Goal: Check status: Check status

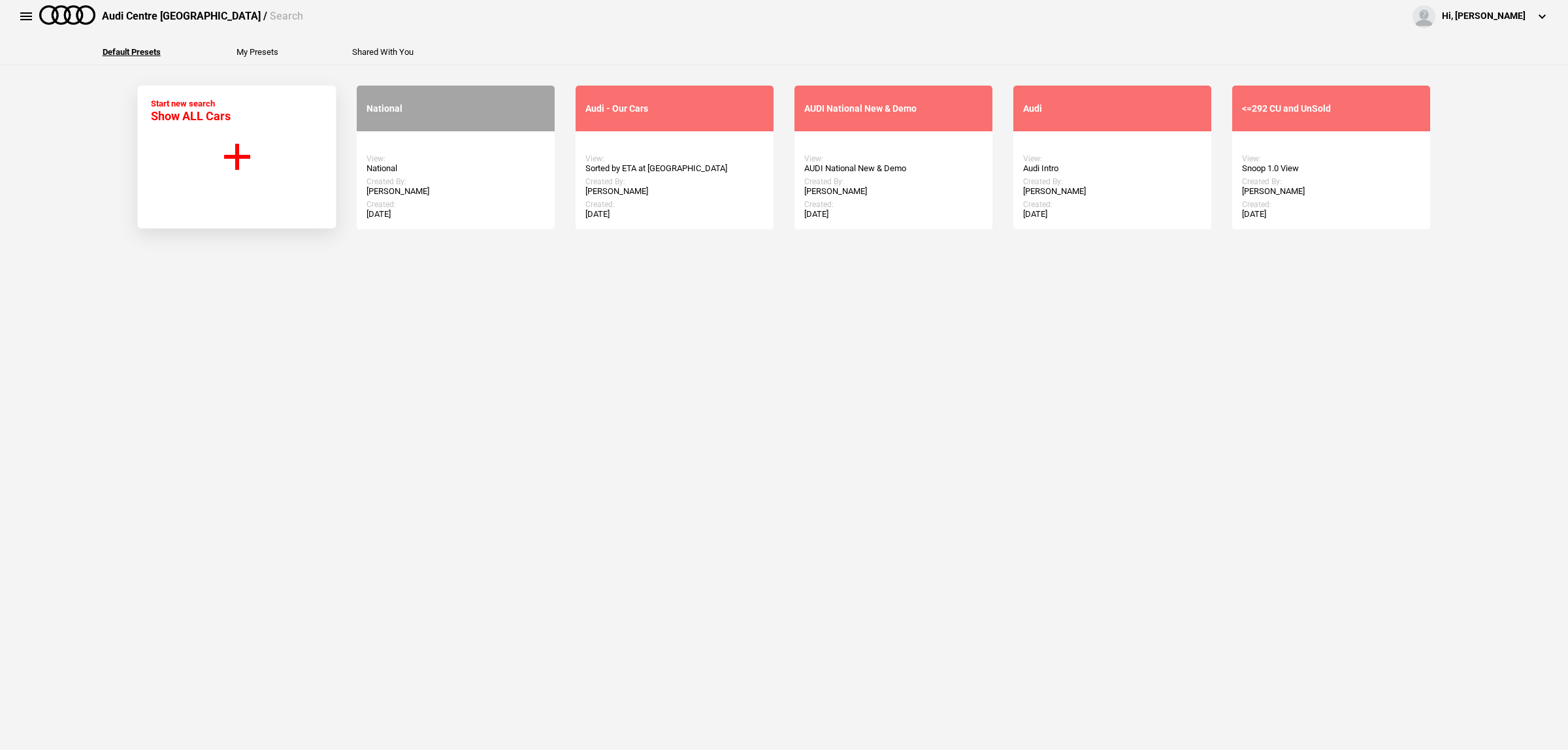
click at [461, 163] on link "Start Search" at bounding box center [456, 157] width 80 height 24
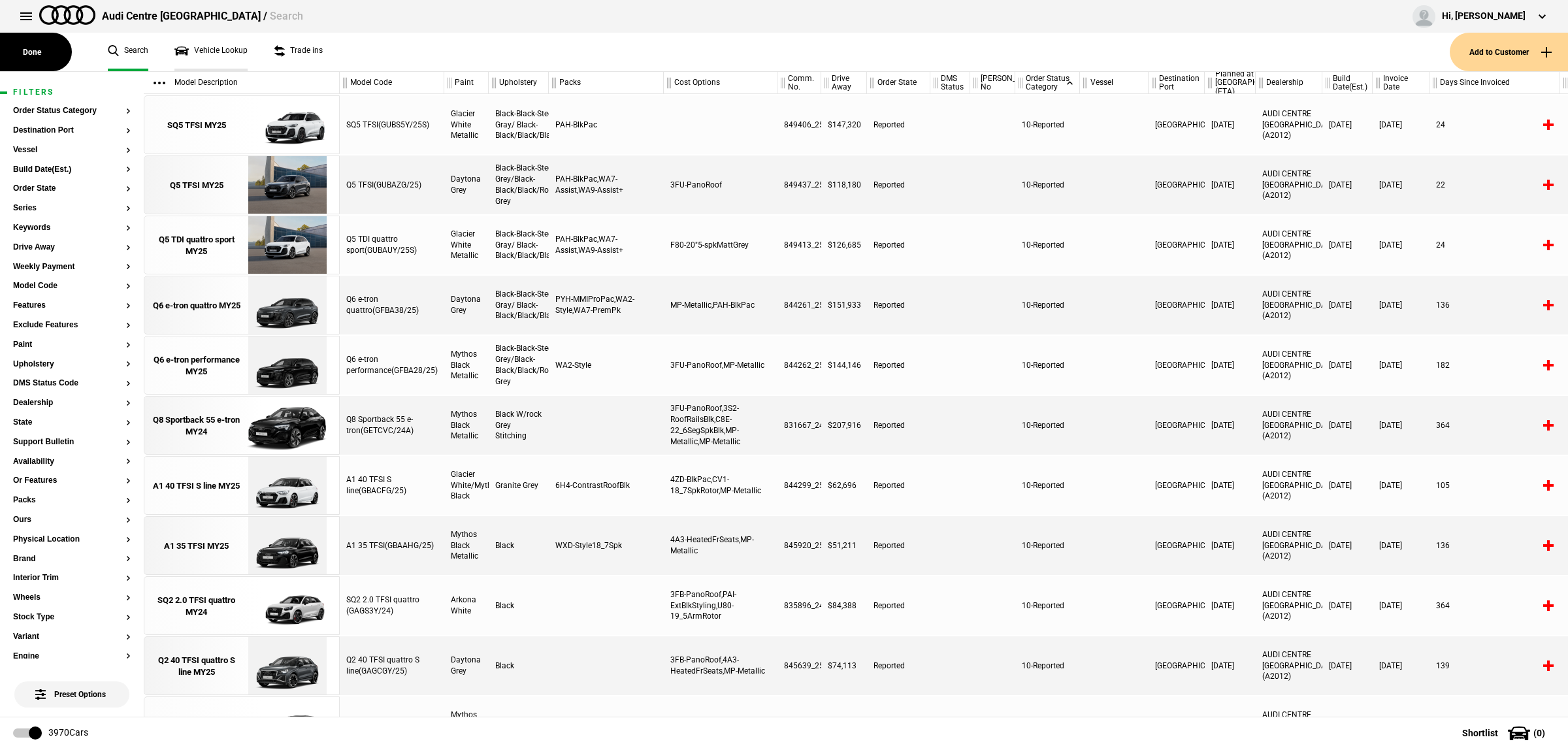
click at [216, 54] on link "Vehicle Lookup" at bounding box center [211, 51] width 73 height 38
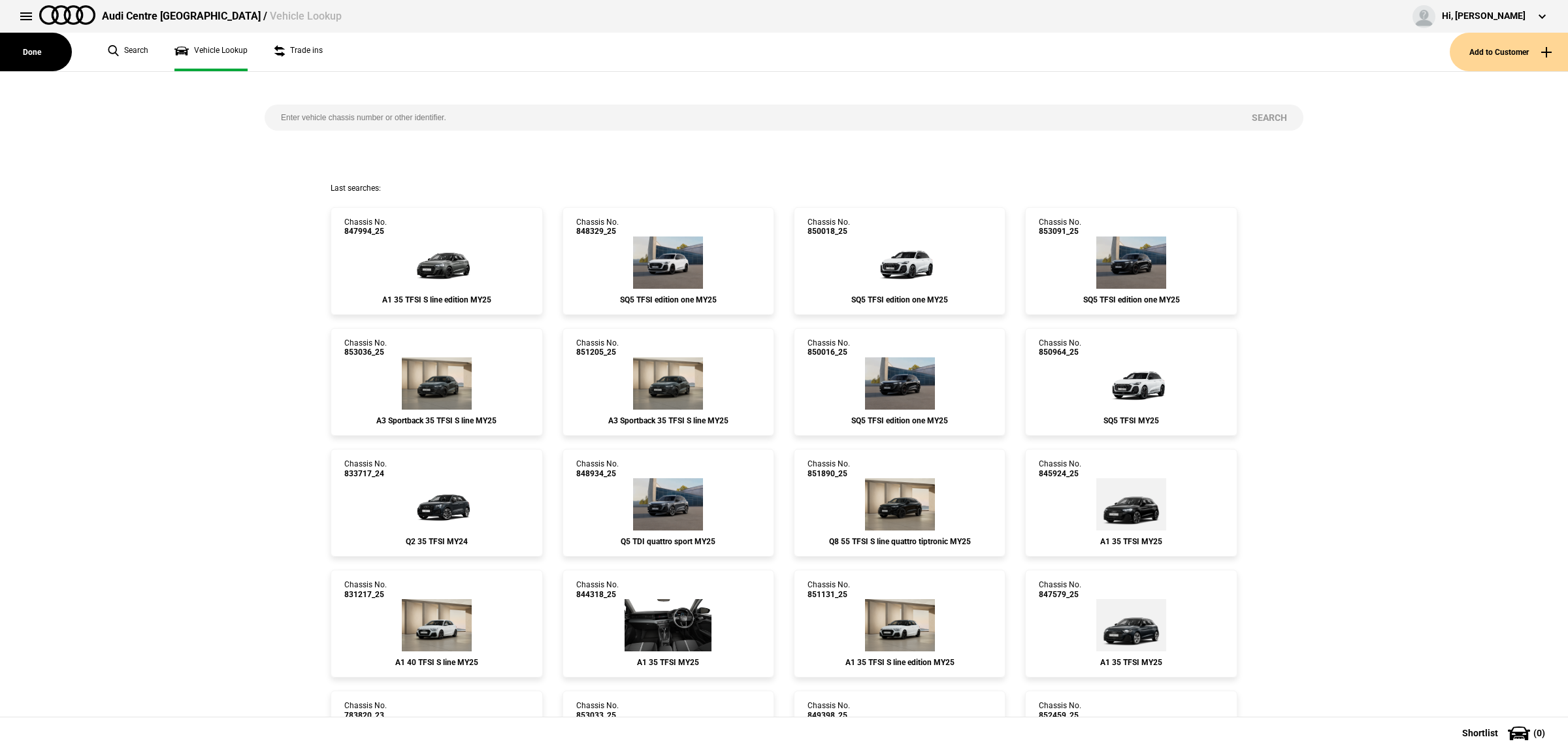
click at [357, 118] on input "search" at bounding box center [750, 118] width 971 height 26
paste input "852417"
type input "852417"
